Goal: Complete application form: Complete application form

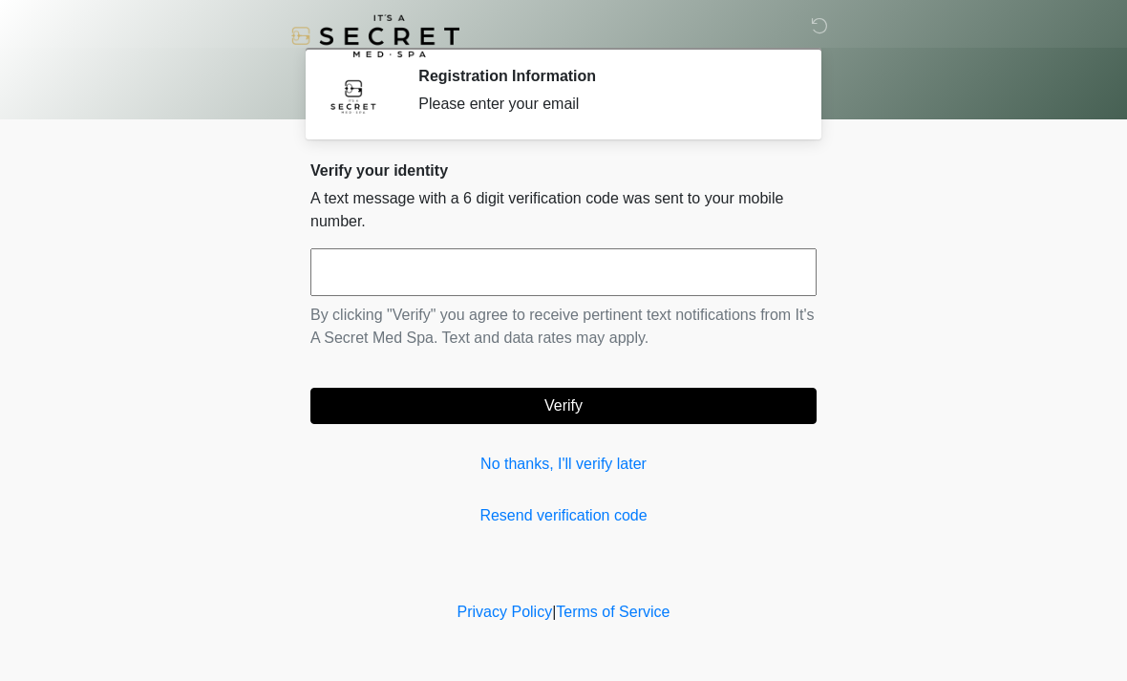
click at [566, 488] on div "Verify your identity A text message with a 6 digit verification code was sent t…" at bounding box center [564, 344] width 506 height 366
click at [401, 273] on input "text" at bounding box center [564, 272] width 506 height 48
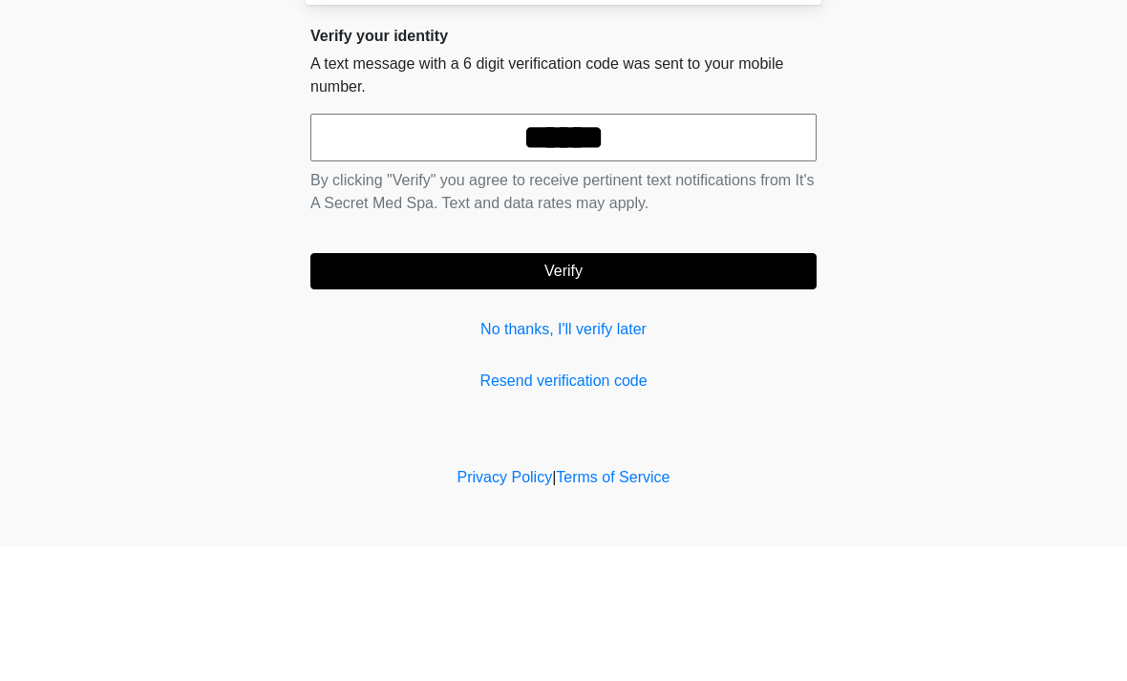
type input "******"
click at [761, 249] on form "****** By clicking "Verify" you agree to receive pertinent text notifications f…" at bounding box center [564, 336] width 506 height 176
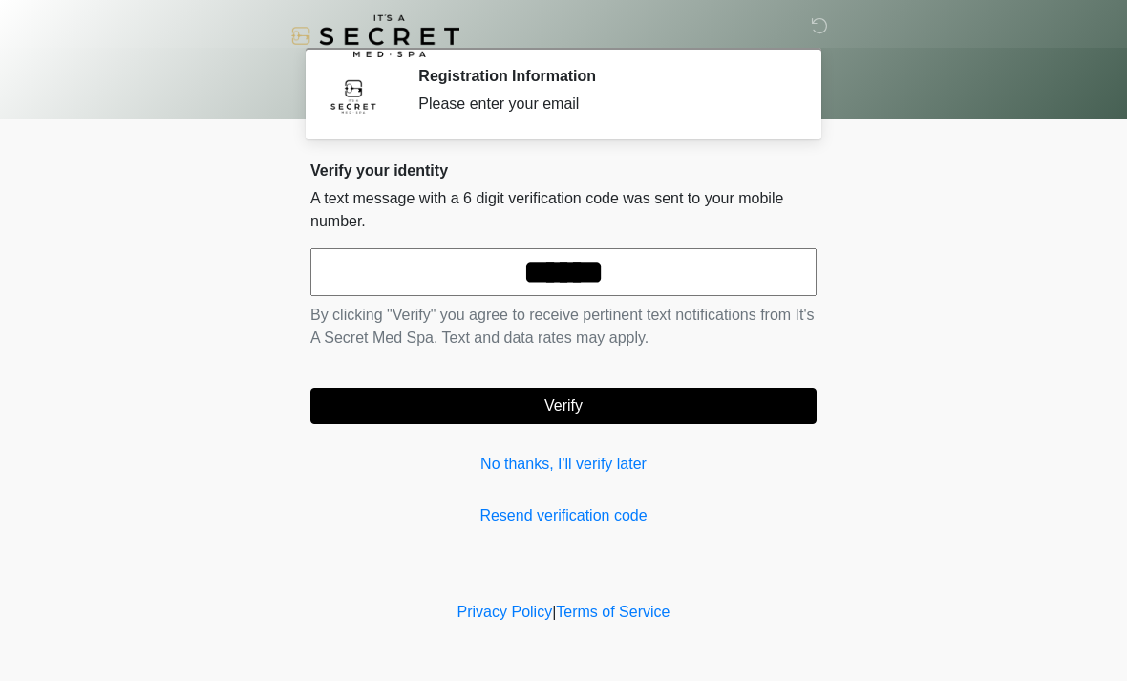
click at [615, 397] on button "Verify" at bounding box center [564, 406] width 506 height 36
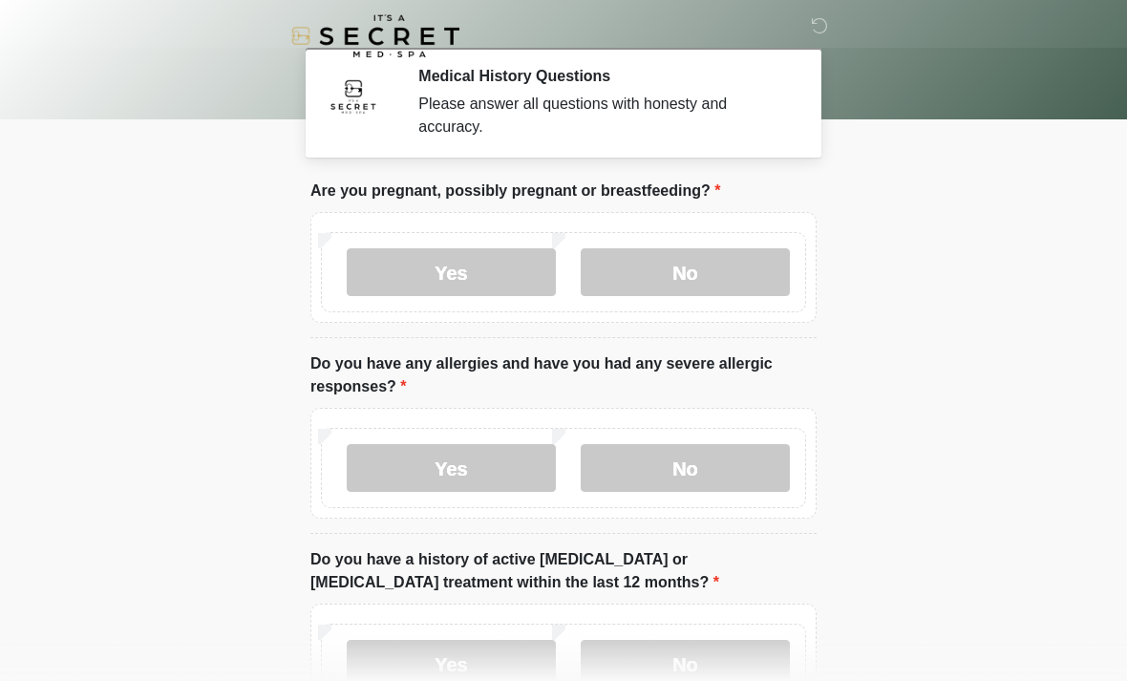
click at [698, 277] on label "No" at bounding box center [685, 272] width 209 height 48
click at [693, 470] on label "No" at bounding box center [685, 468] width 209 height 48
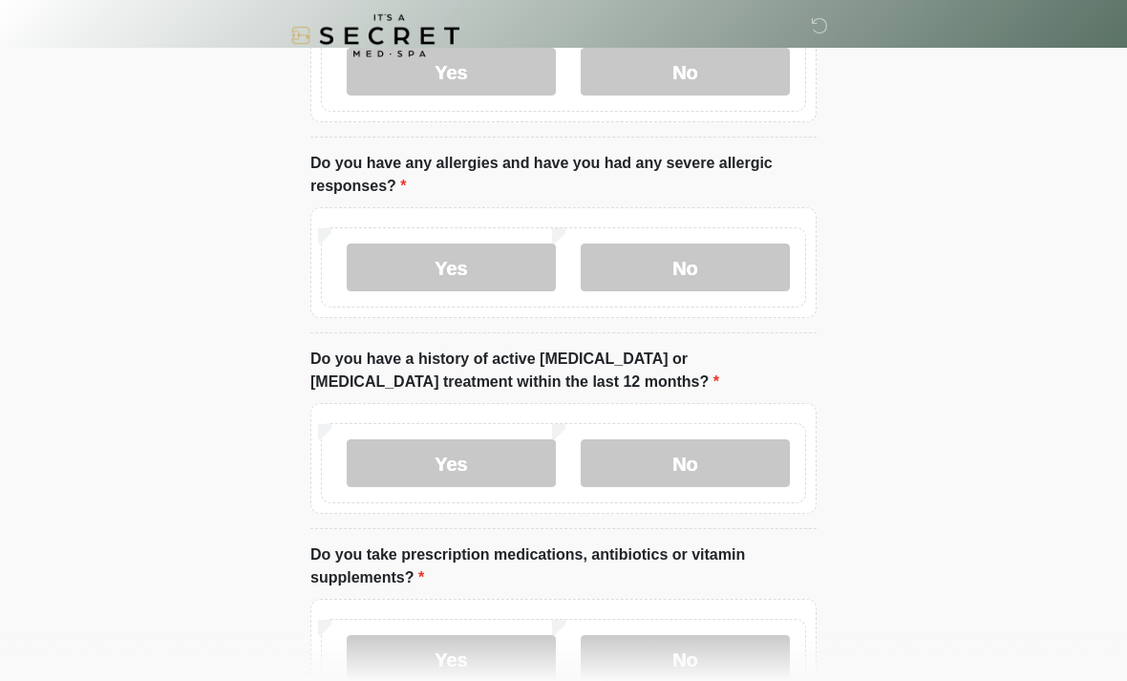
scroll to position [215, 0]
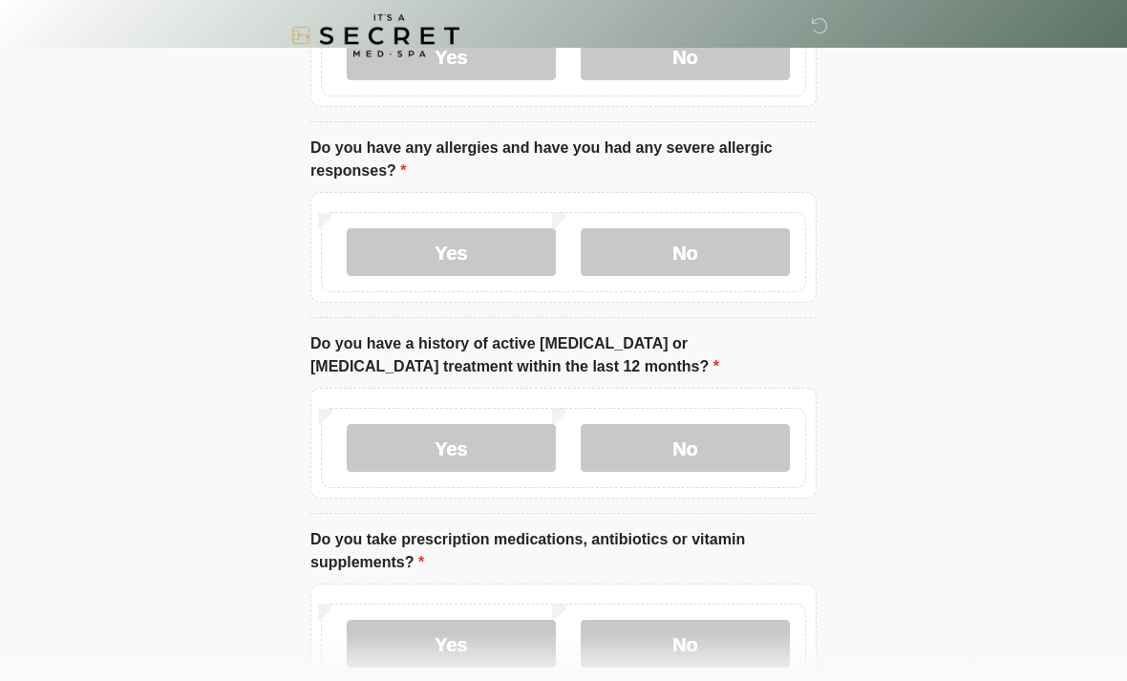
click at [677, 440] on label "No" at bounding box center [685, 449] width 209 height 48
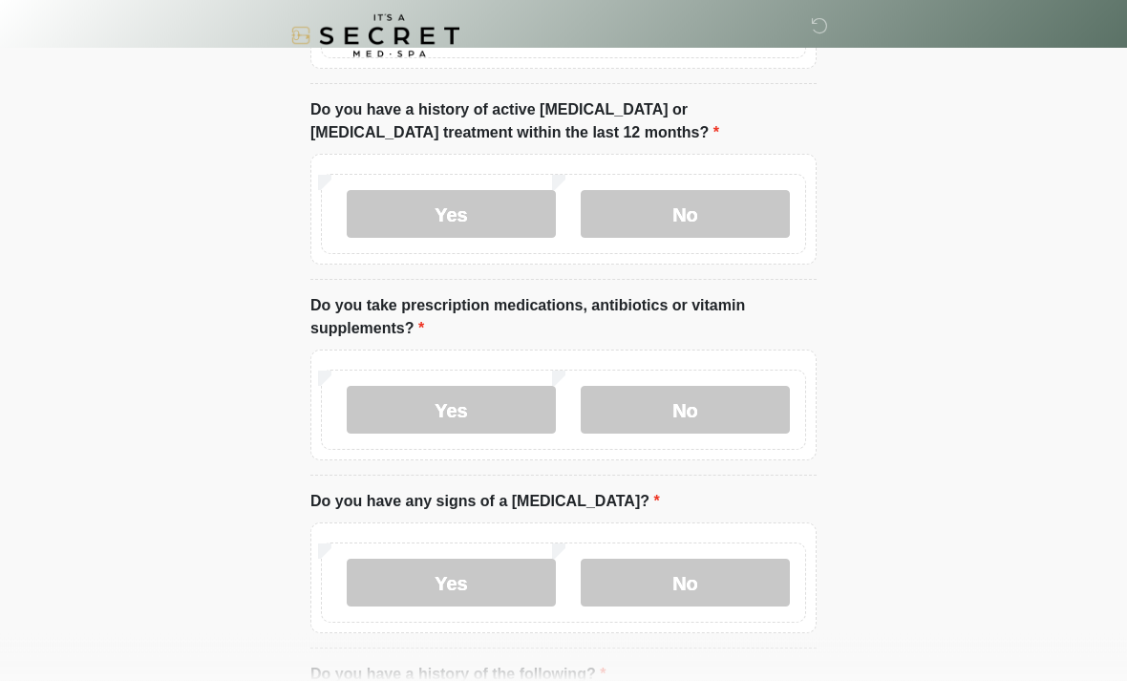
scroll to position [461, 0]
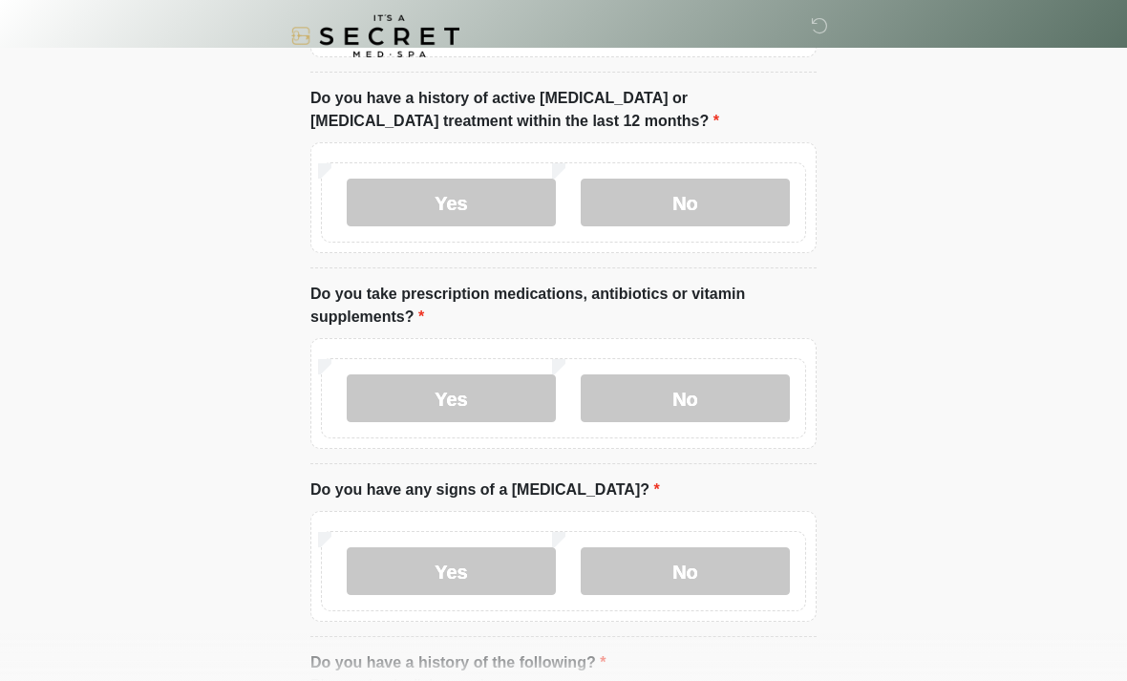
click at [468, 379] on label "Yes" at bounding box center [451, 399] width 209 height 48
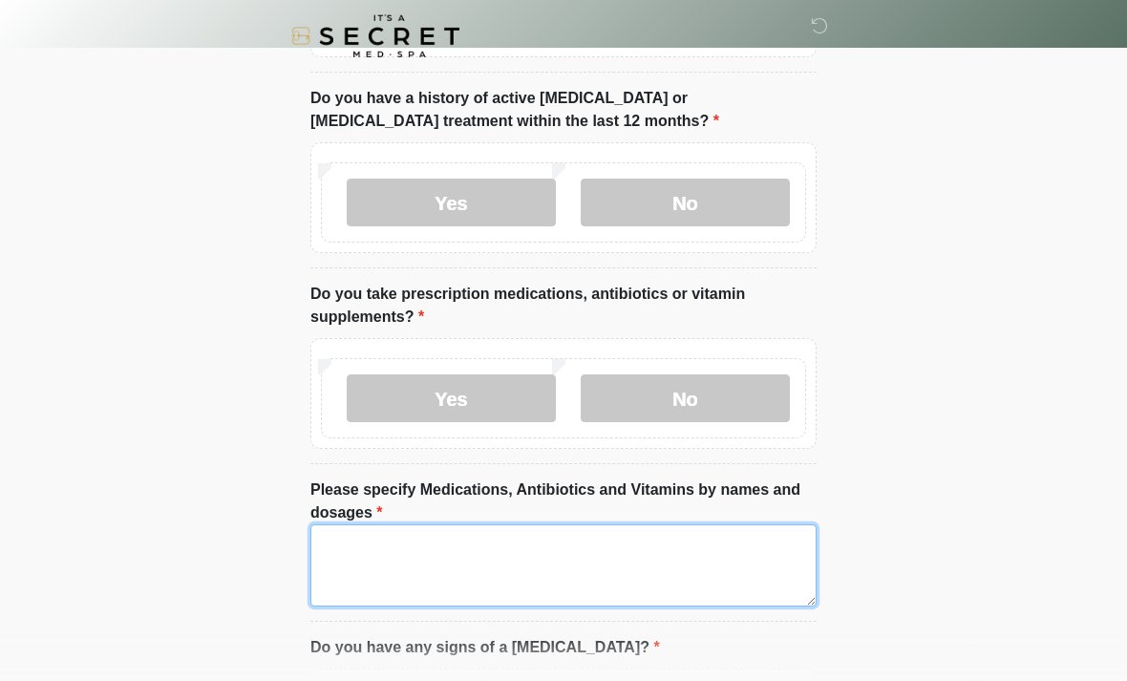
click at [425, 557] on textarea "Please specify Medications, Antibiotics and Vitamins by names and dosages" at bounding box center [564, 566] width 506 height 82
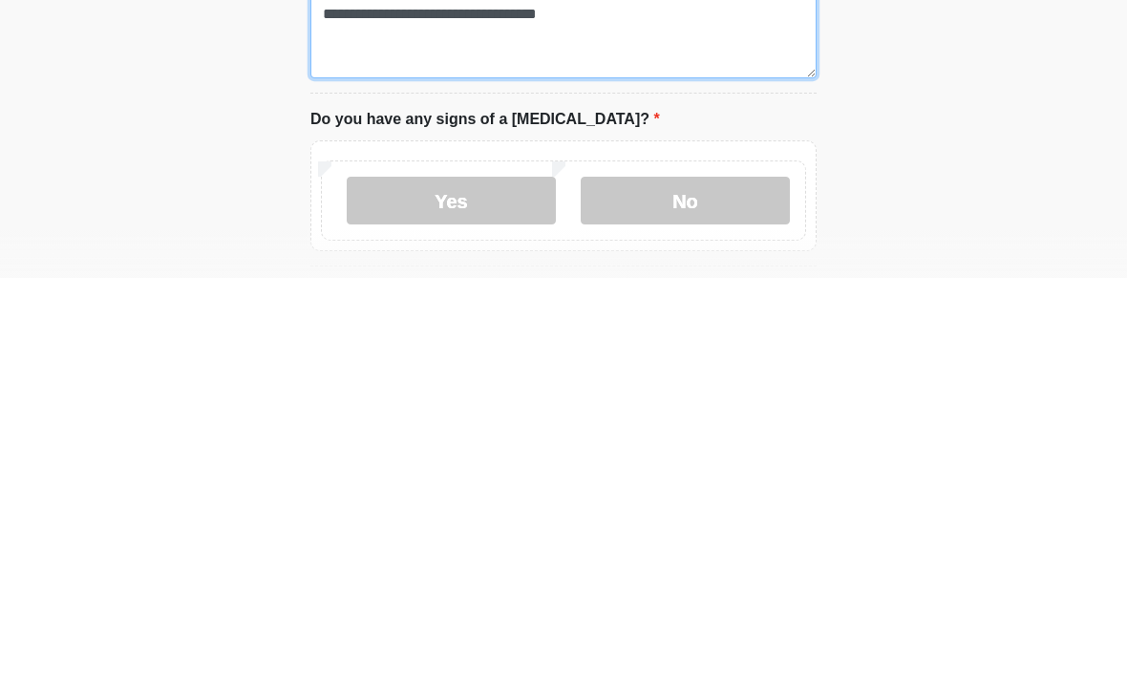
type textarea "**********"
click at [703, 580] on label "No" at bounding box center [685, 604] width 209 height 48
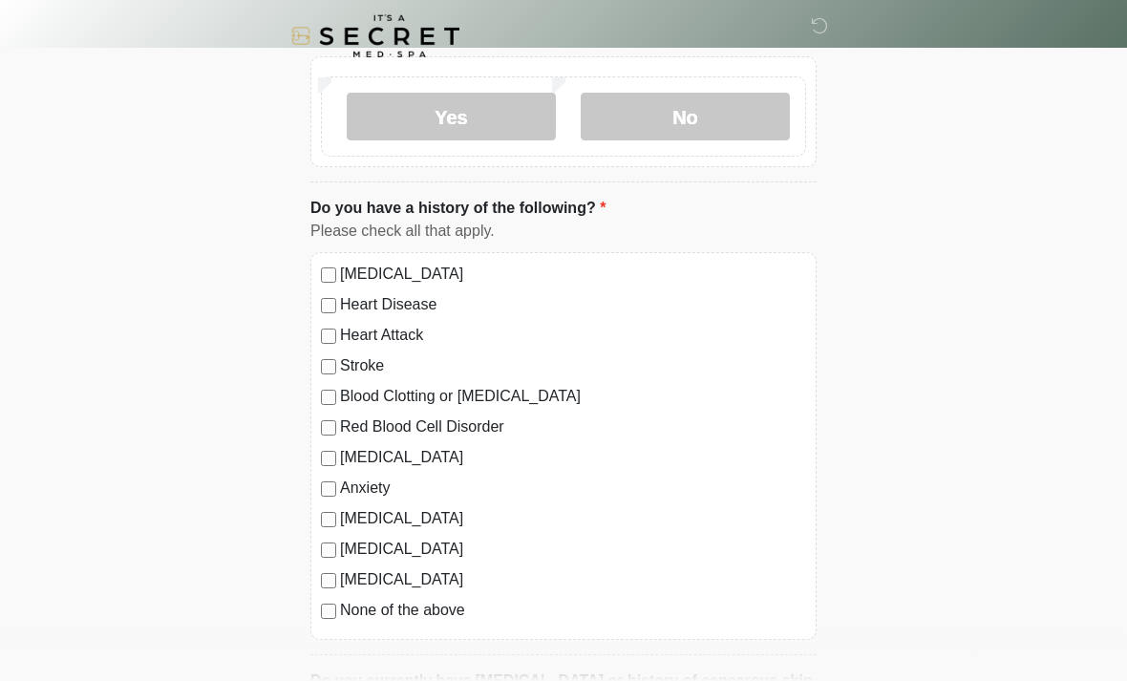
scroll to position [1096, 0]
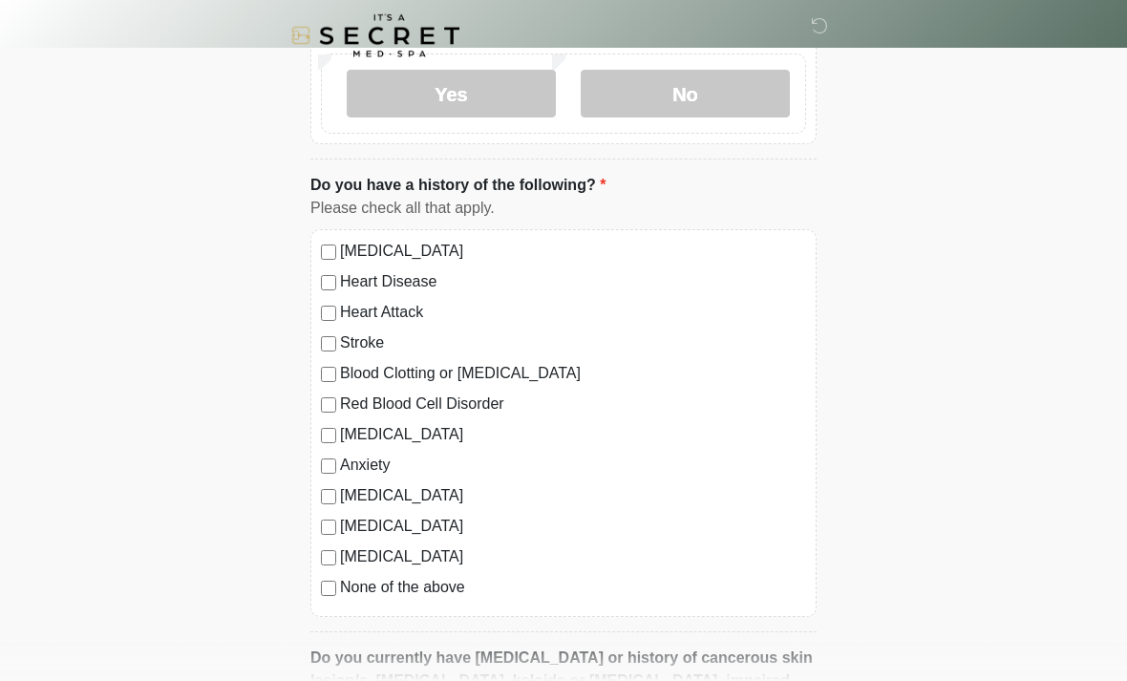
click at [342, 585] on label "None of the above" at bounding box center [573, 588] width 466 height 23
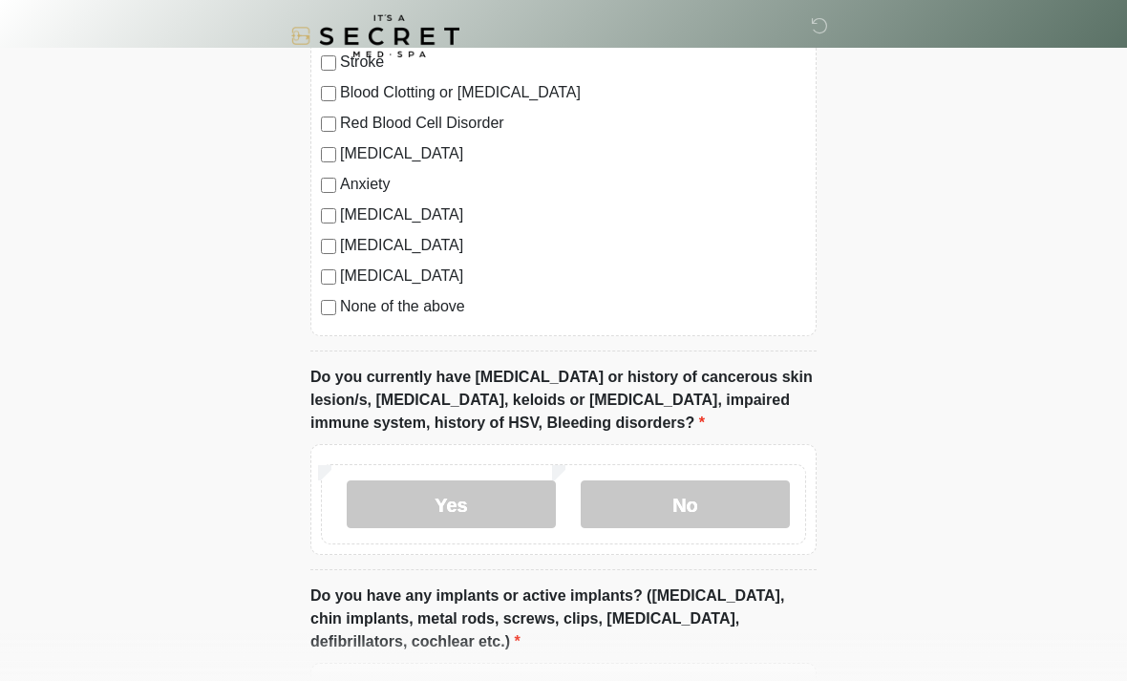
scroll to position [1378, 0]
click at [708, 500] on label "No" at bounding box center [685, 505] width 209 height 48
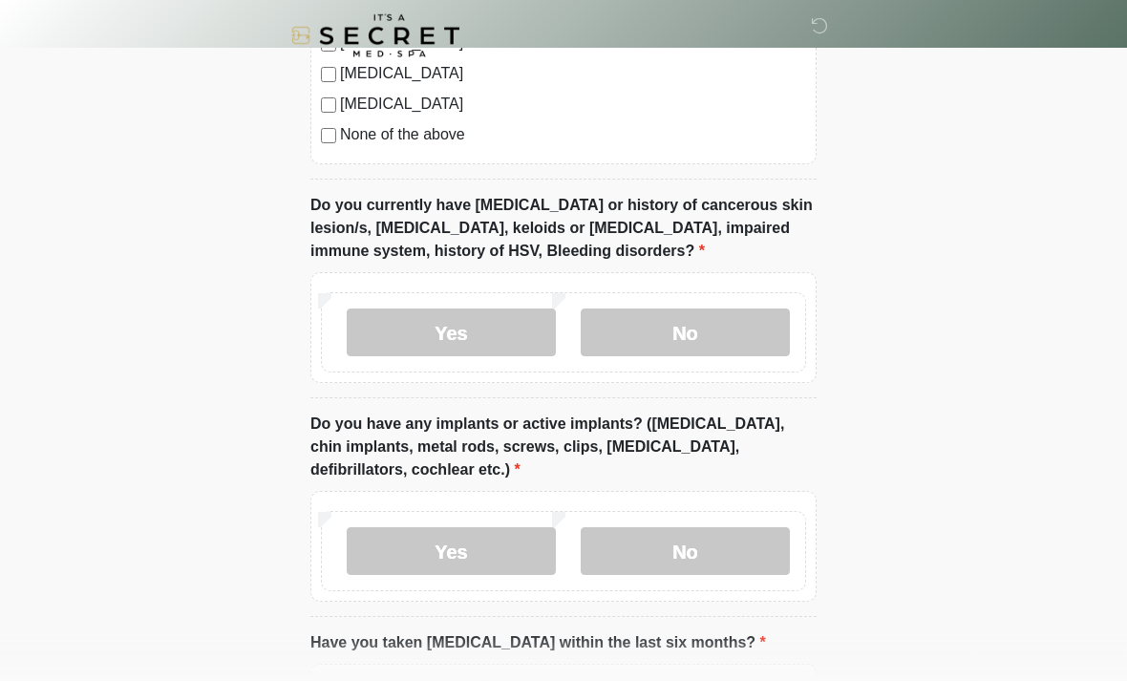
scroll to position [1549, 0]
click at [723, 552] on label "No" at bounding box center [685, 552] width 209 height 48
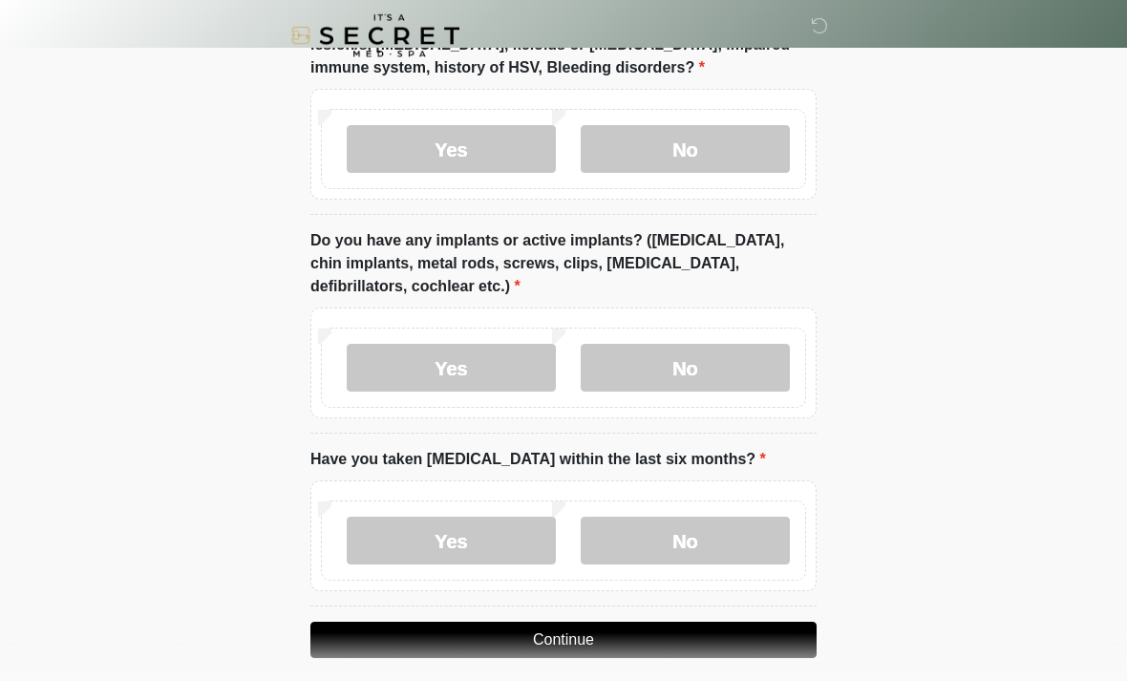
scroll to position [1733, 0]
click at [730, 544] on label "No" at bounding box center [685, 541] width 209 height 48
click at [626, 636] on button "Continue" at bounding box center [564, 640] width 506 height 36
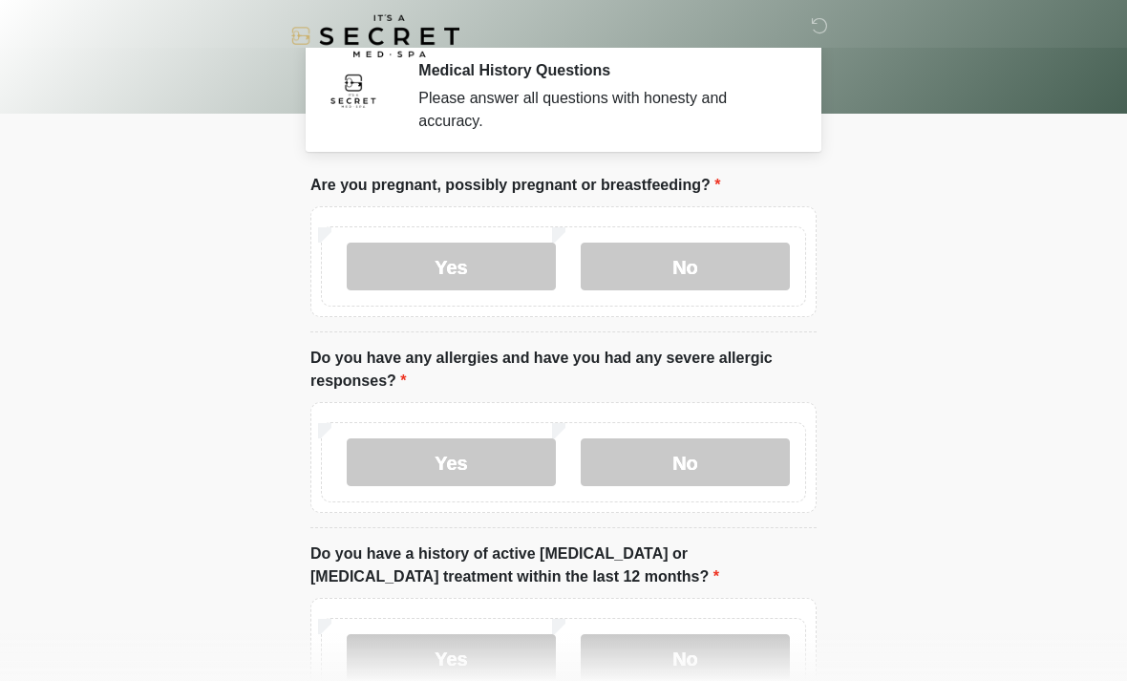
scroll to position [0, 0]
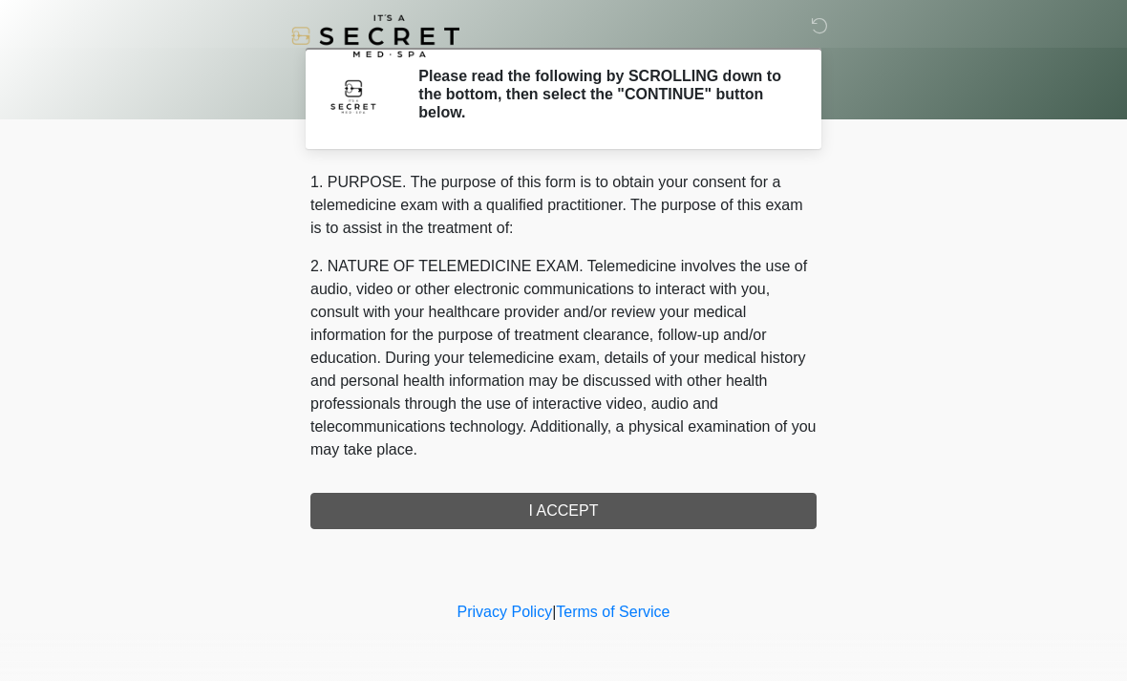
click at [633, 495] on div "1. PURPOSE. The purpose of this form is to obtain your consent for a telemedici…" at bounding box center [564, 350] width 506 height 358
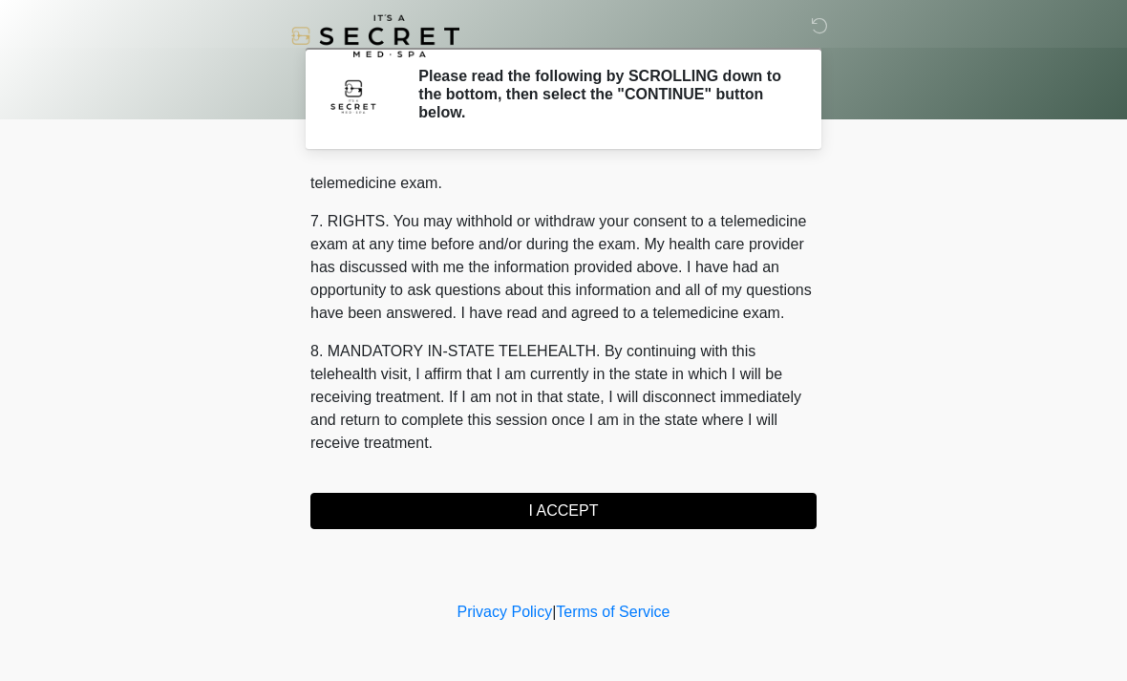
scroll to position [809, 0]
click at [580, 503] on button "I ACCEPT" at bounding box center [564, 511] width 506 height 36
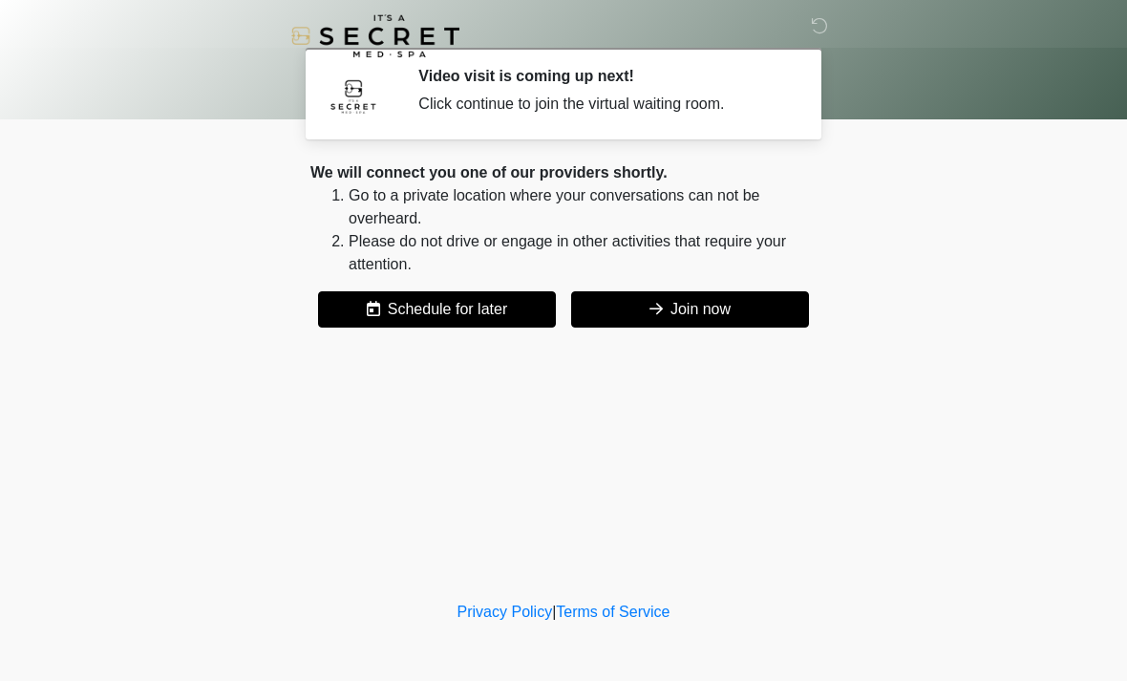
click at [718, 308] on button "Join now" at bounding box center [690, 309] width 238 height 36
